Goal: Task Accomplishment & Management: Manage account settings

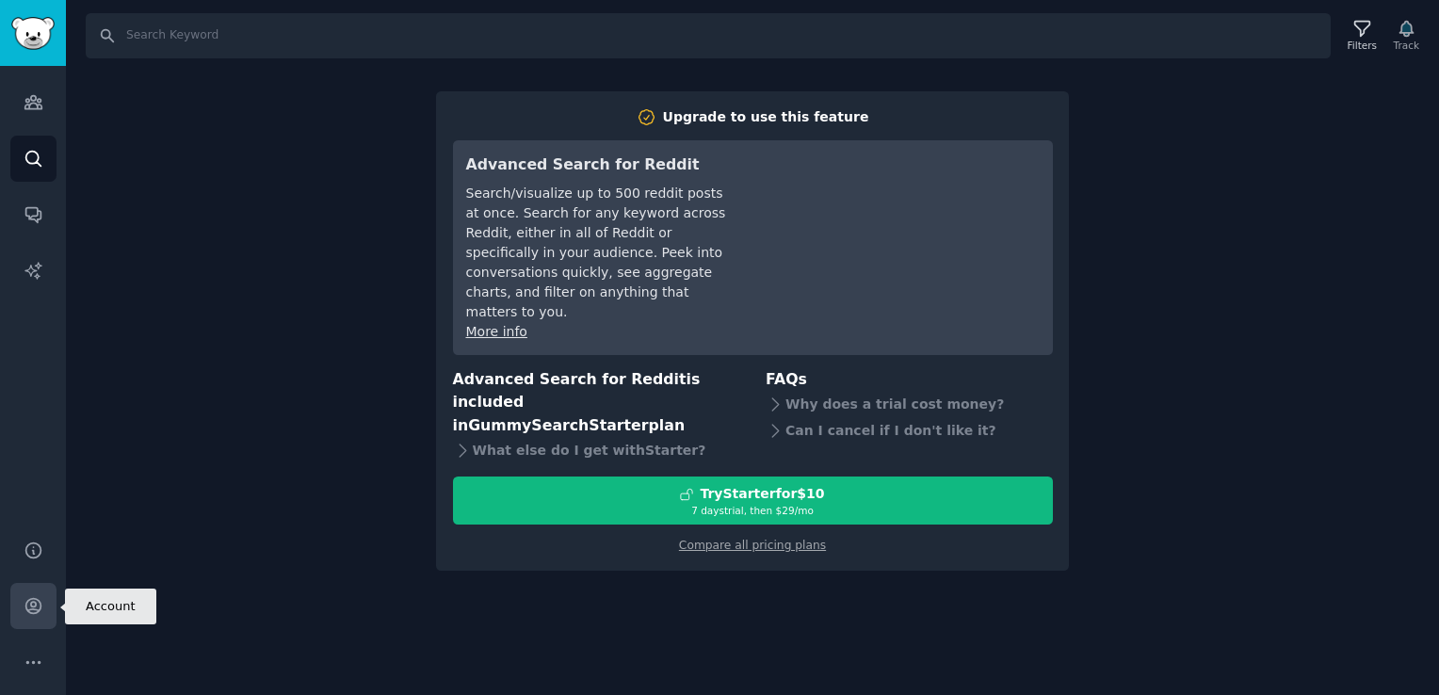
click at [28, 607] on icon "Sidebar" at bounding box center [34, 606] width 20 height 20
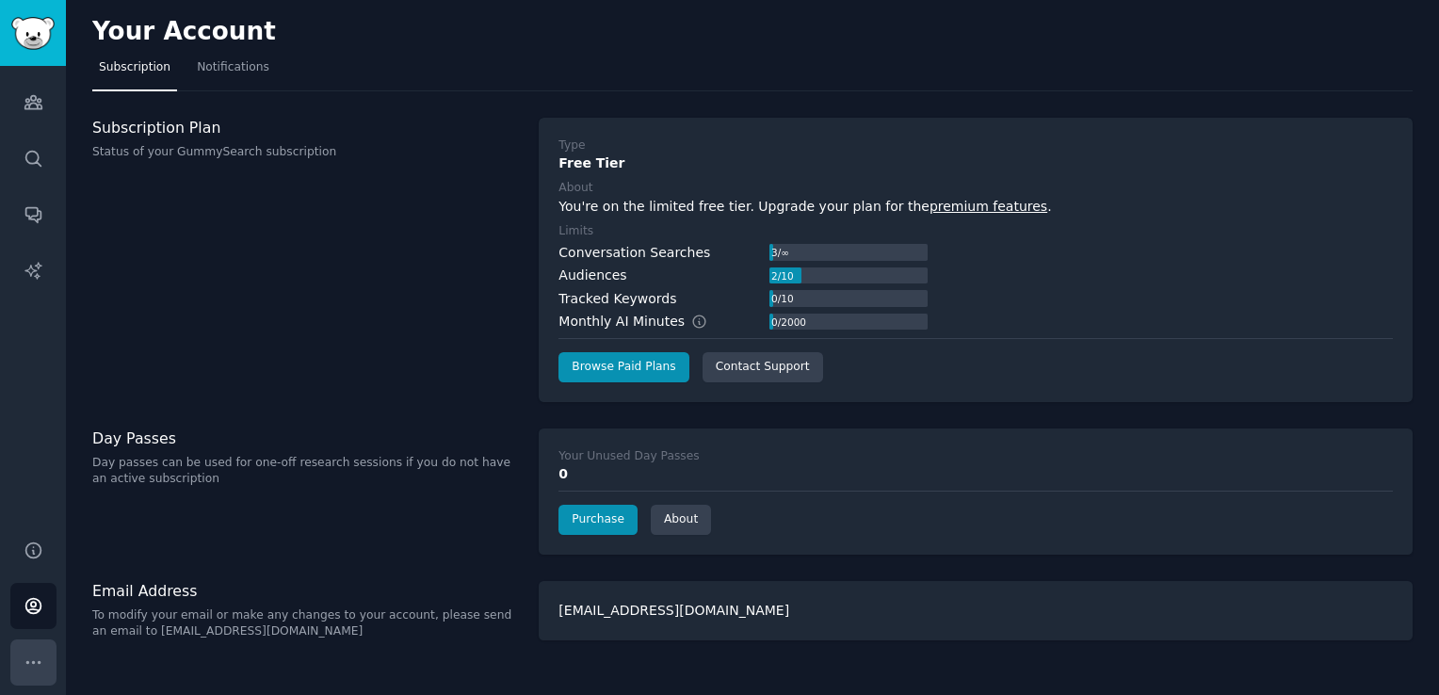
click at [34, 653] on icon "Sidebar" at bounding box center [34, 663] width 20 height 20
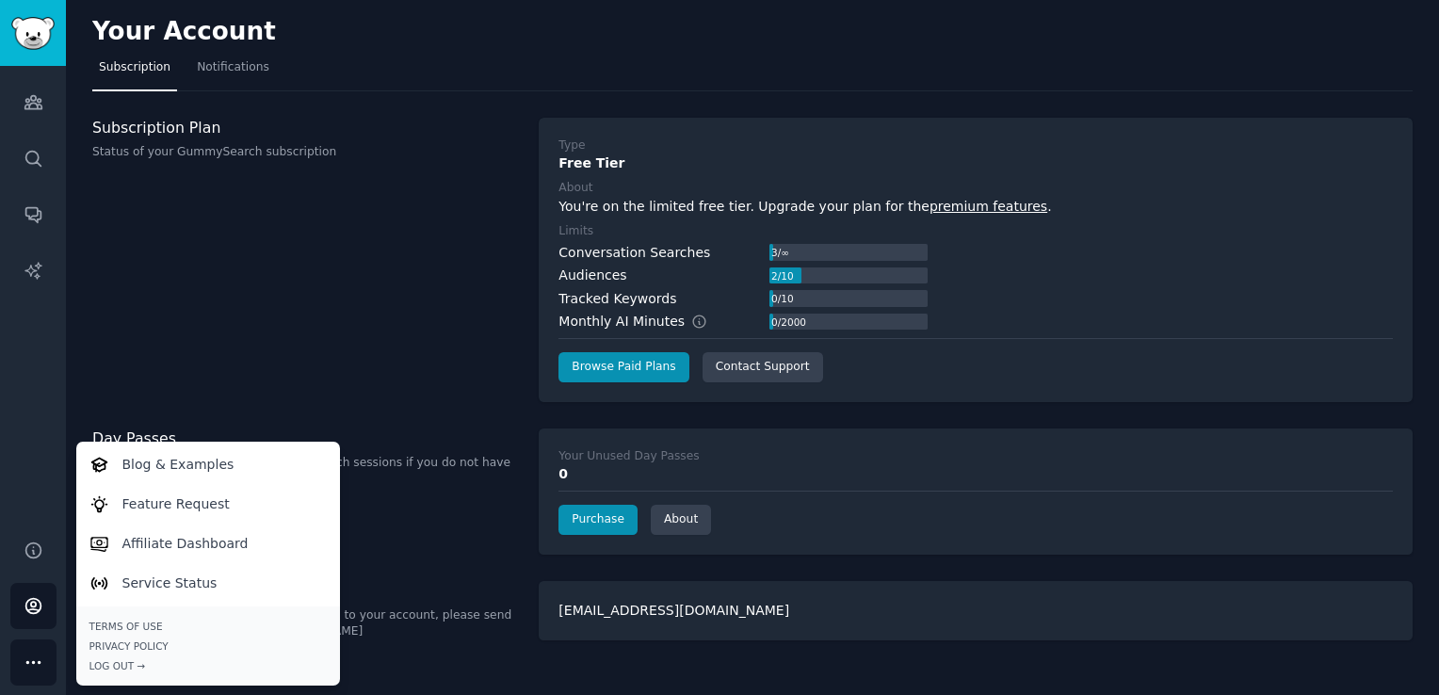
click at [34, 653] on icon "Sidebar" at bounding box center [34, 663] width 20 height 20
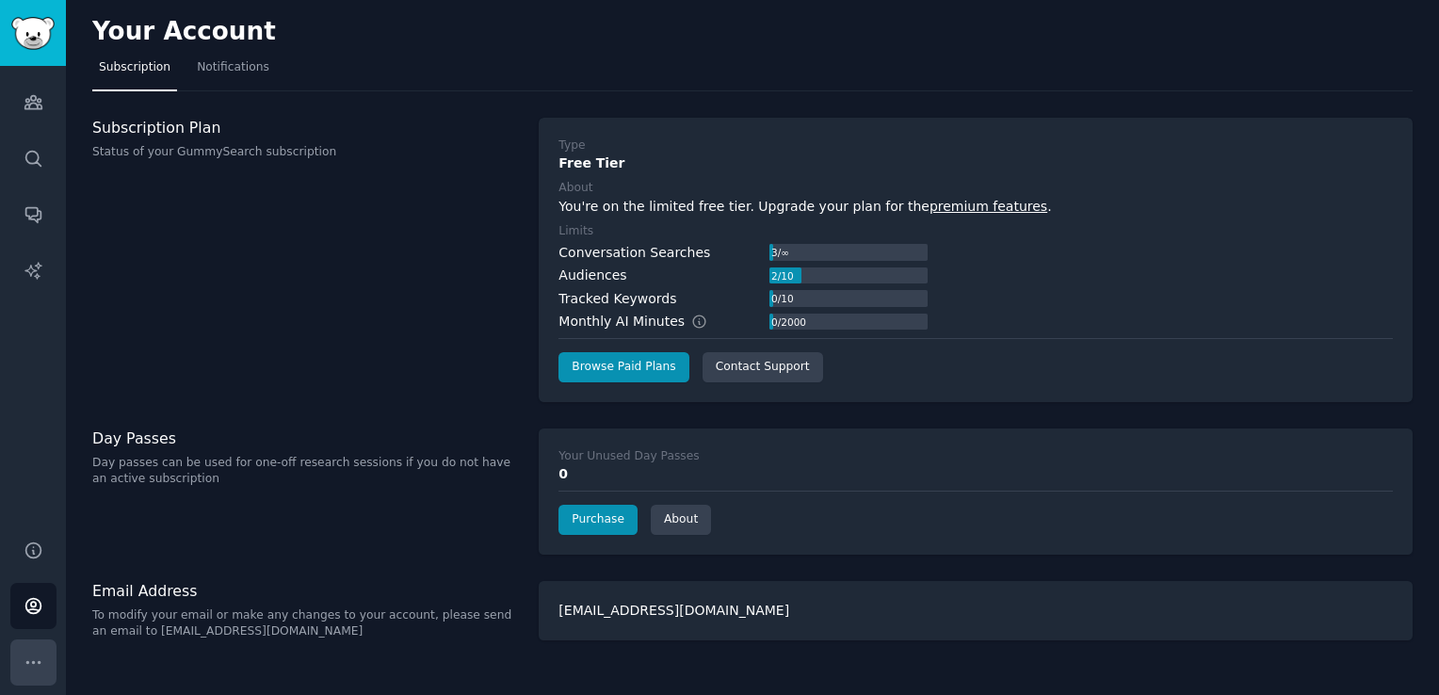
click at [34, 653] on icon "Sidebar" at bounding box center [34, 663] width 20 height 20
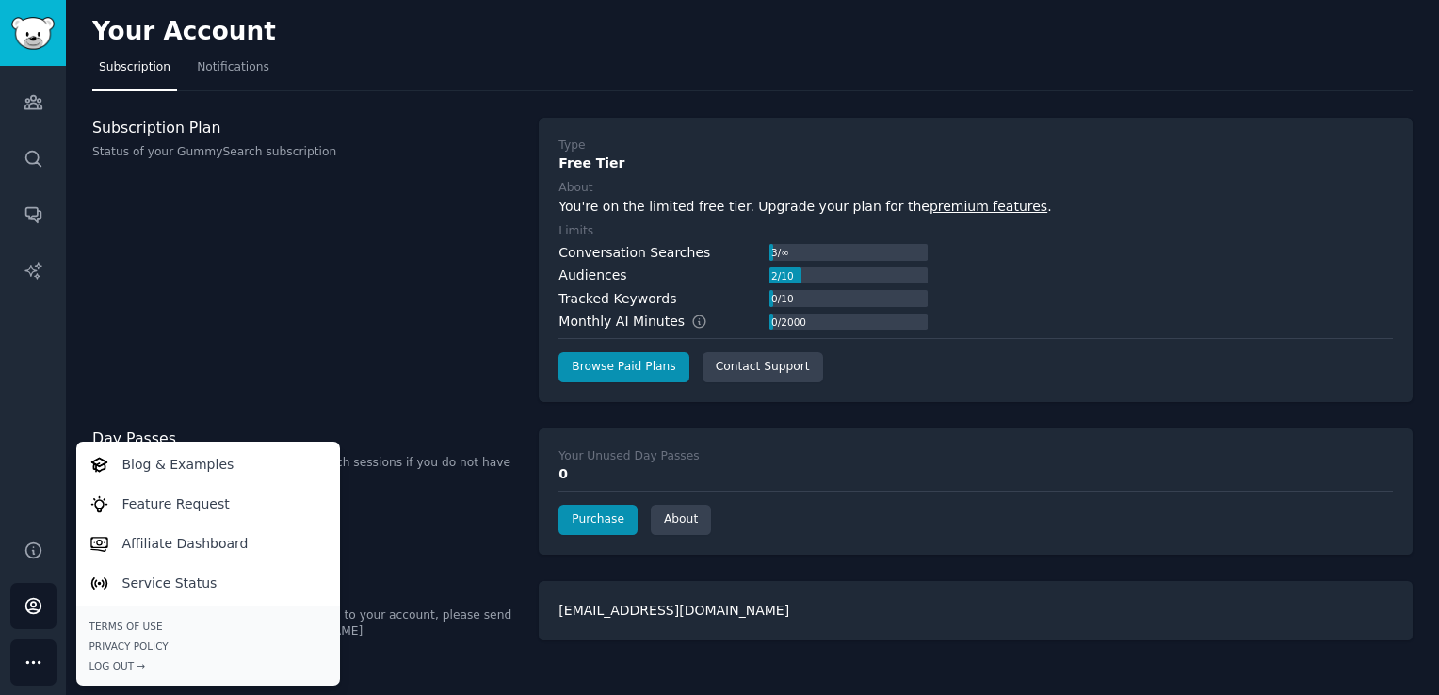
click at [34, 653] on icon "Sidebar" at bounding box center [34, 663] width 20 height 20
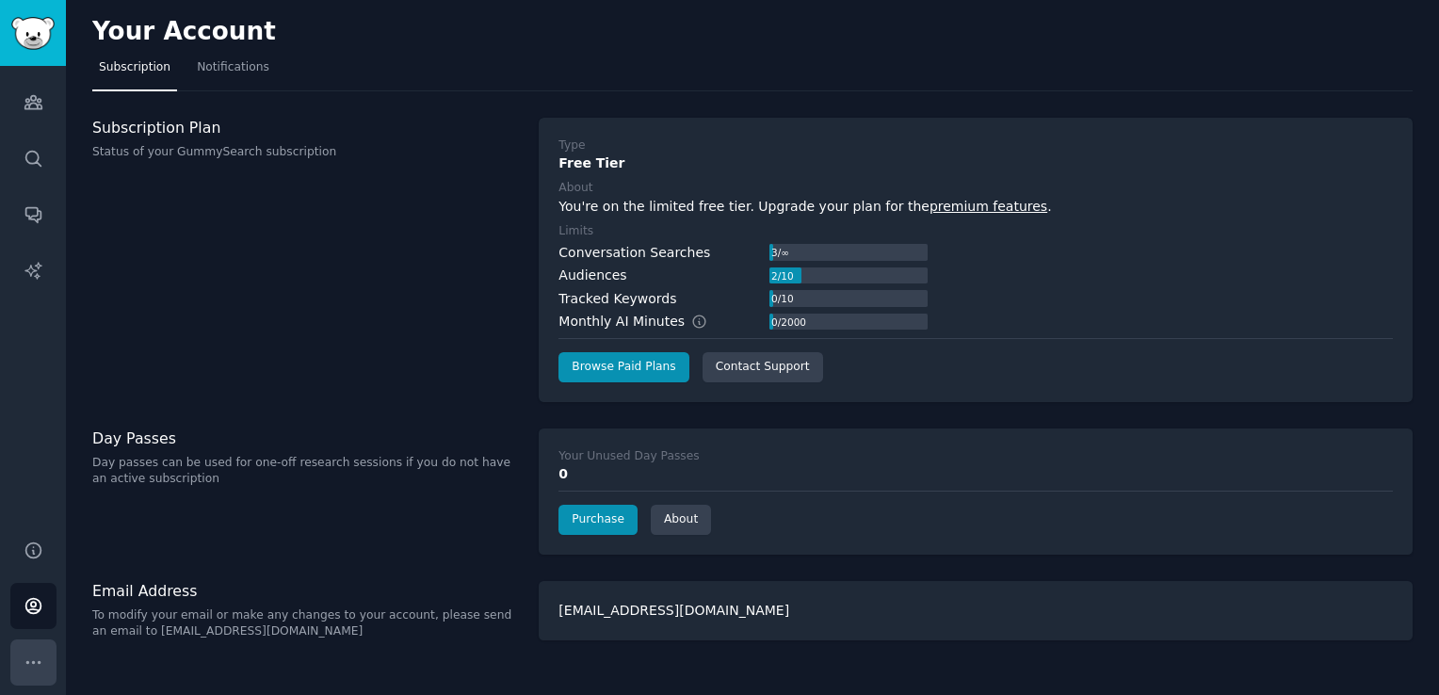
click at [24, 653] on icon "Sidebar" at bounding box center [34, 663] width 20 height 20
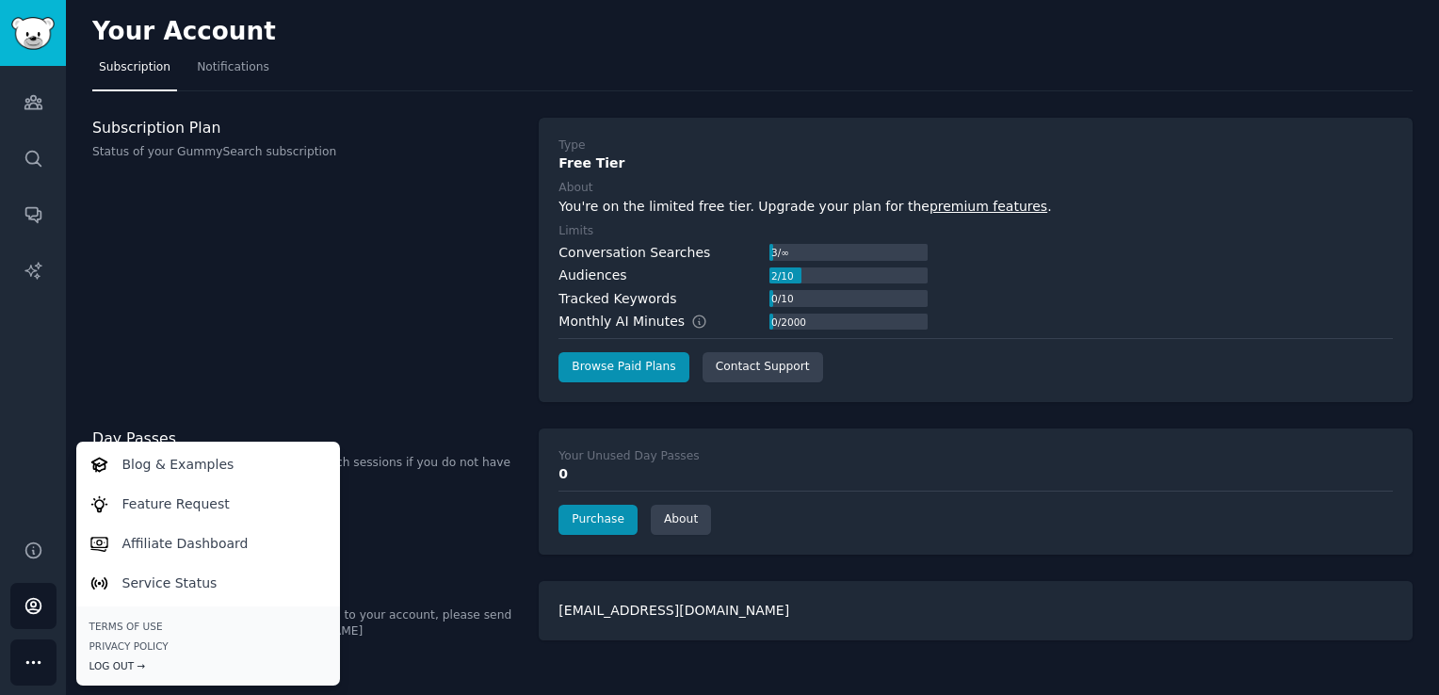
click at [128, 661] on div "Log Out →" at bounding box center [207, 665] width 237 height 13
